Goal: Task Accomplishment & Management: Manage account settings

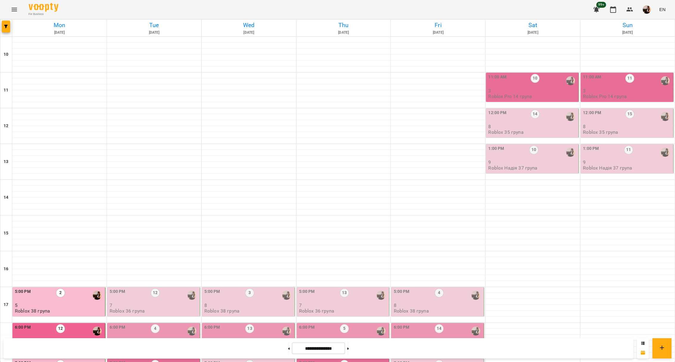
scroll to position [166, 0]
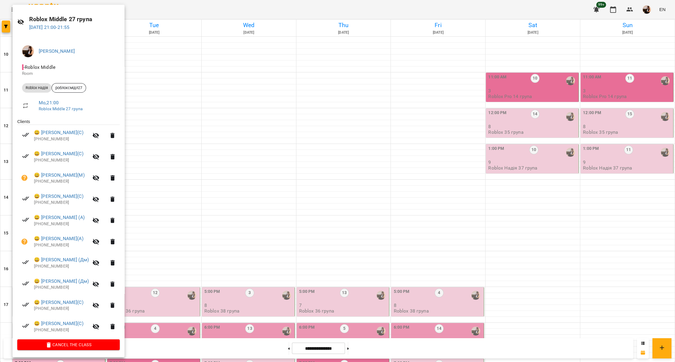
scroll to position [15, 0]
click at [163, 192] on div at bounding box center [337, 181] width 675 height 362
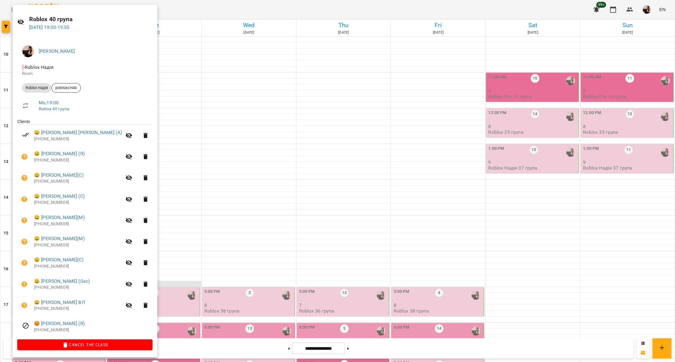
click at [174, 117] on div at bounding box center [337, 181] width 675 height 362
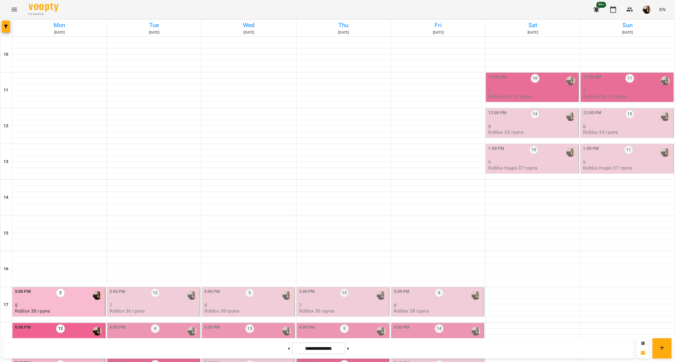
click at [77, 288] on div "5:00 PM 2 5 Roblox 38 група" at bounding box center [59, 300] width 89 height 25
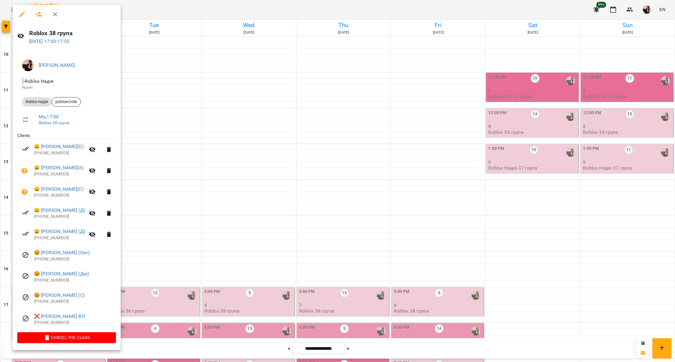
click at [178, 148] on div at bounding box center [337, 181] width 675 height 362
